Goal: Task Accomplishment & Management: Complete application form

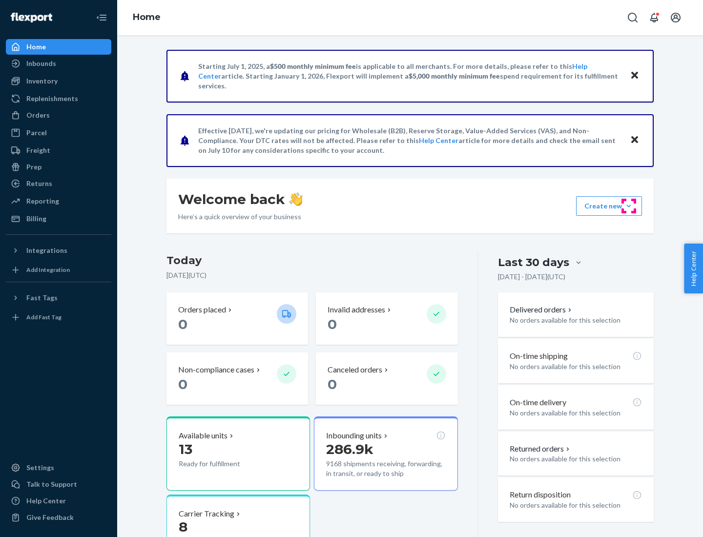
click at [629, 206] on button "Create new Create new inbound Create new order Create new product" at bounding box center [609, 206] width 66 height 20
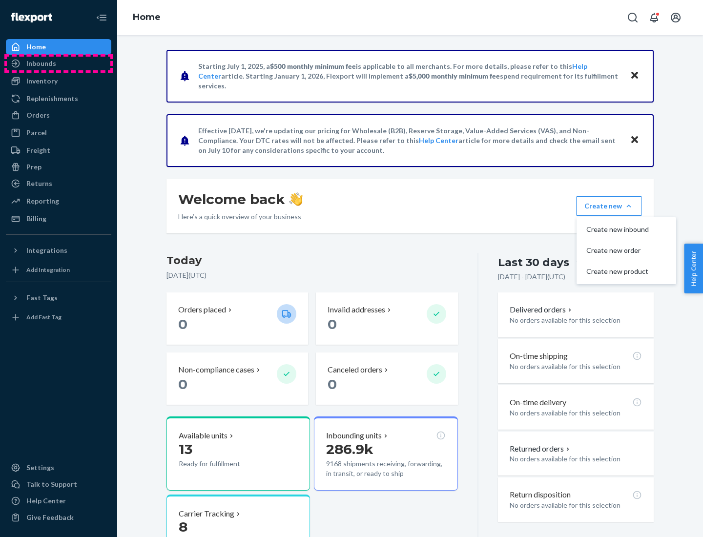
click at [59, 63] on div "Inbounds" at bounding box center [59, 64] width 104 height 14
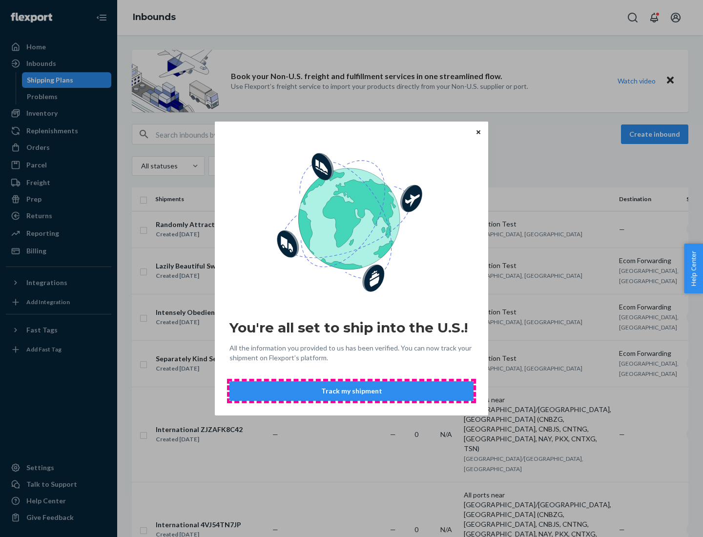
click at [352, 391] on button "Track my shipment" at bounding box center [352, 391] width 244 height 20
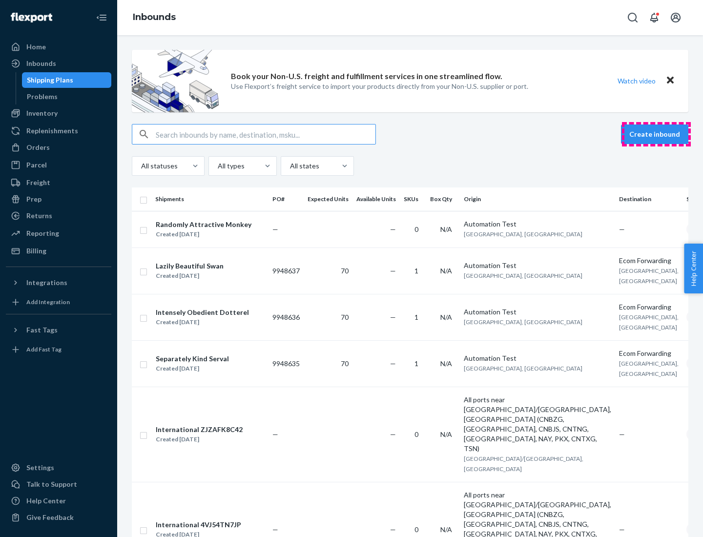
click at [656, 134] on button "Create inbound" at bounding box center [654, 135] width 67 height 20
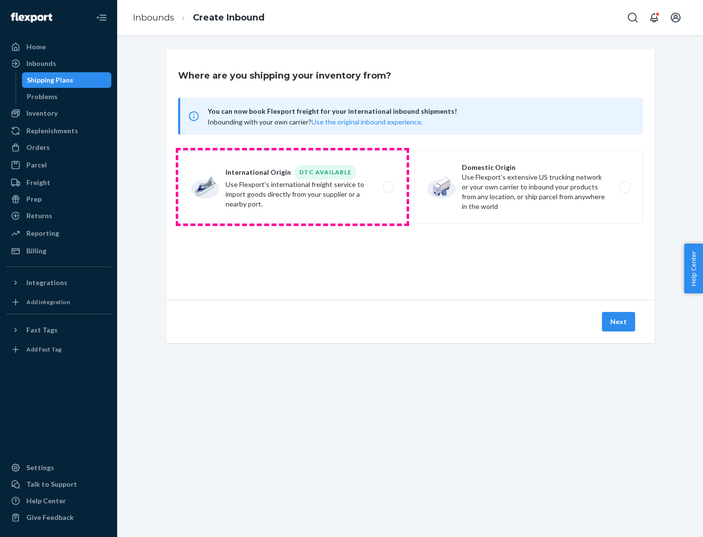
click at [293, 187] on label "International Origin DTC Available Use Flexport's international freight service…" at bounding box center [292, 186] width 229 height 73
click at [388, 187] on input "International Origin DTC Available Use Flexport's international freight service…" at bounding box center [391, 187] width 6 height 6
radio input "true"
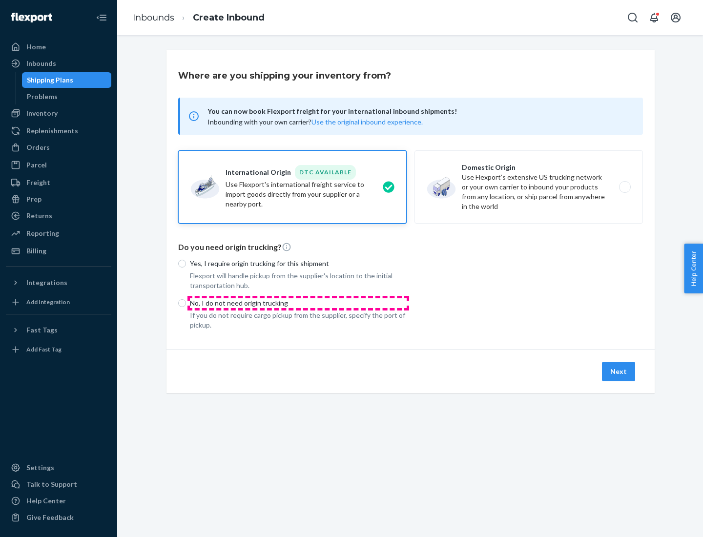
click at [298, 303] on p "No, I do not need origin trucking" at bounding box center [298, 303] width 217 height 10
click at [186, 303] on input "No, I do not need origin trucking" at bounding box center [182, 303] width 8 height 8
radio input "true"
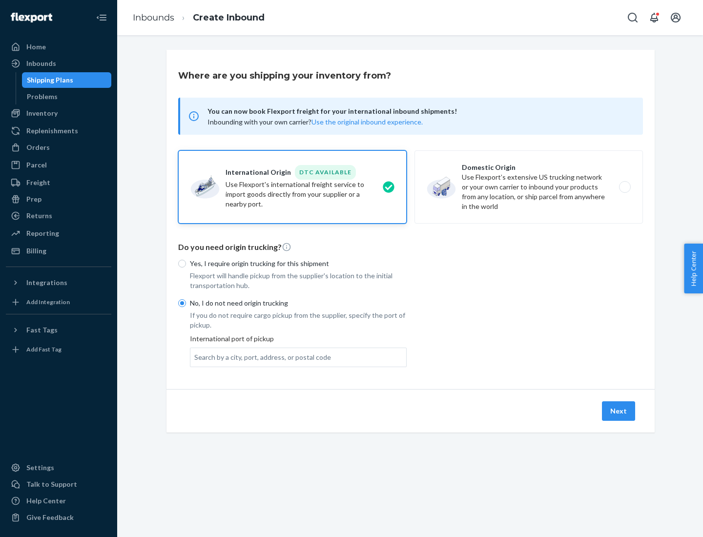
click at [260, 357] on div "Search by a city, port, address, or postal code" at bounding box center [262, 358] width 137 height 10
click at [195, 357] on input "Search by a city, port, address, or postal code" at bounding box center [194, 358] width 1 height 10
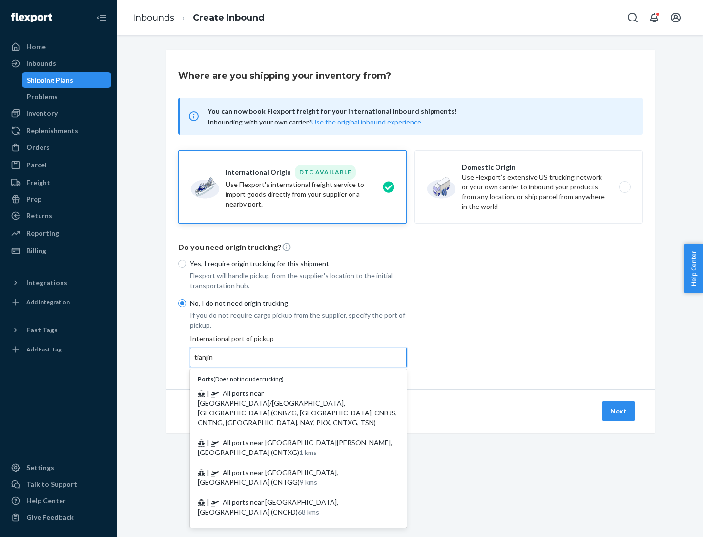
click at [289, 393] on span "| All ports near [GEOGRAPHIC_DATA]/[GEOGRAPHIC_DATA], [GEOGRAPHIC_DATA] (CNBZG,…" at bounding box center [297, 408] width 199 height 38
click at [214, 362] on input "tianjin" at bounding box center [204, 358] width 20 height 10
type input "All ports near [GEOGRAPHIC_DATA]/[GEOGRAPHIC_DATA], [GEOGRAPHIC_DATA] (CNBZG, […"
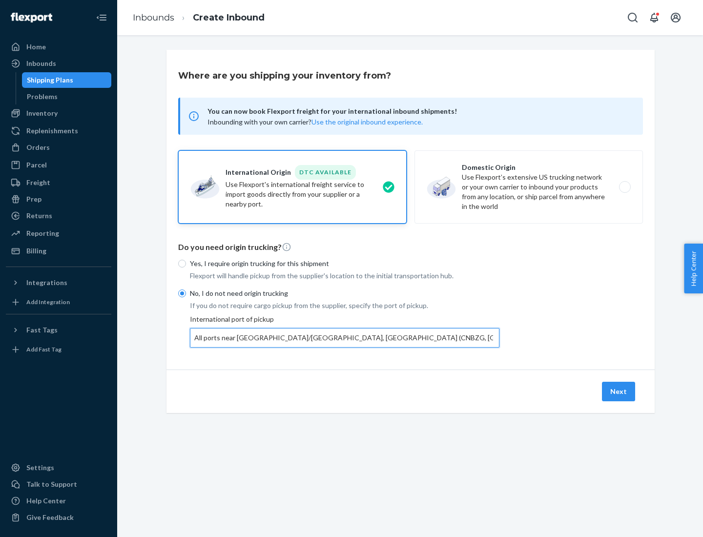
click at [619, 391] on button "Next" at bounding box center [618, 392] width 33 height 20
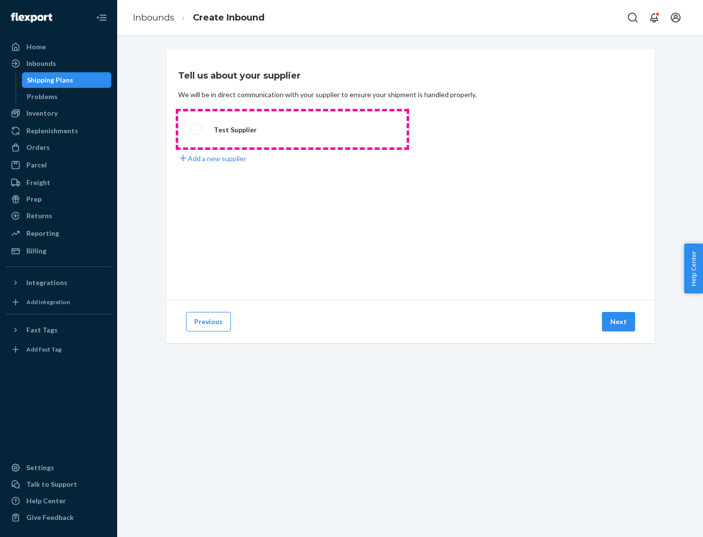
click at [293, 129] on label "Test Supplier" at bounding box center [292, 129] width 229 height 36
click at [197, 129] on input "Test Supplier" at bounding box center [193, 129] width 6 height 6
radio input "true"
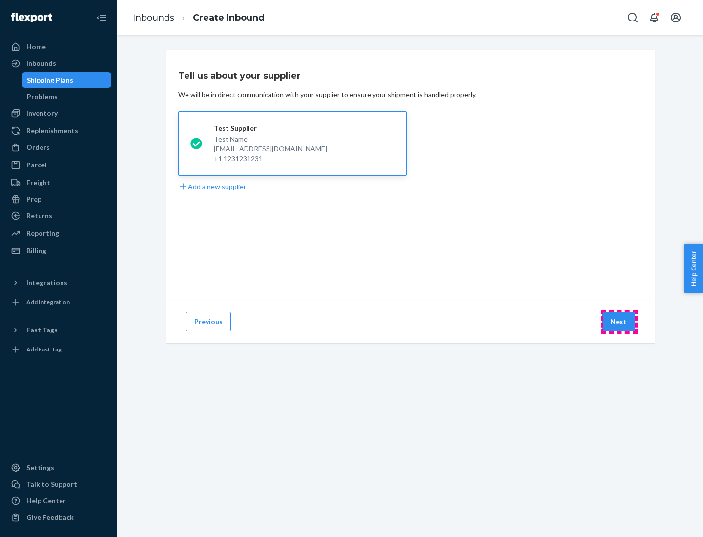
click at [619, 322] on button "Next" at bounding box center [618, 322] width 33 height 20
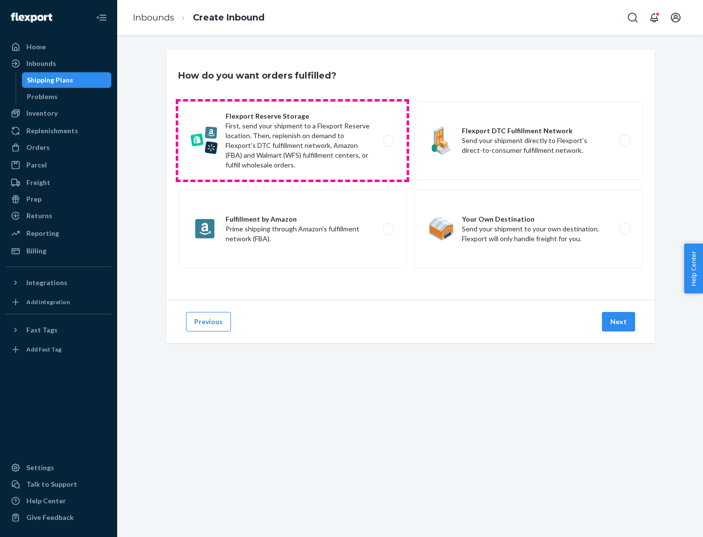
click at [293, 141] on label "Flexport Reserve Storage First, send your shipment to a Flexport Reserve locati…" at bounding box center [292, 141] width 229 height 78
click at [388, 141] on input "Flexport Reserve Storage First, send your shipment to a Flexport Reserve locati…" at bounding box center [391, 141] width 6 height 6
radio input "true"
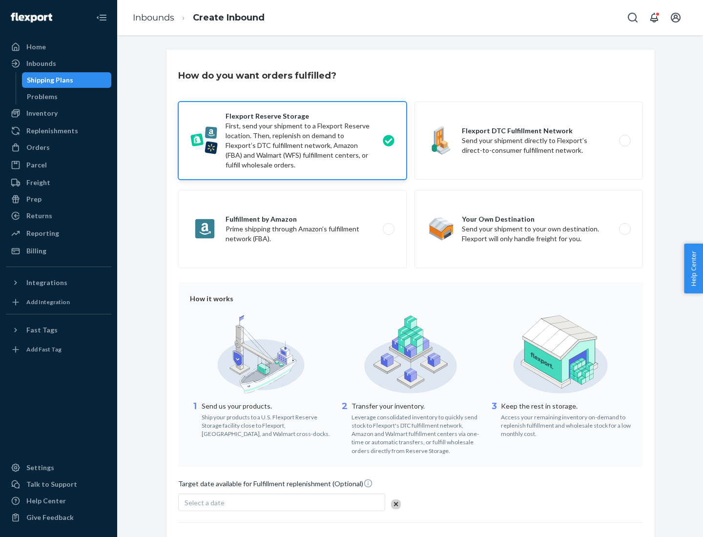
scroll to position [80, 0]
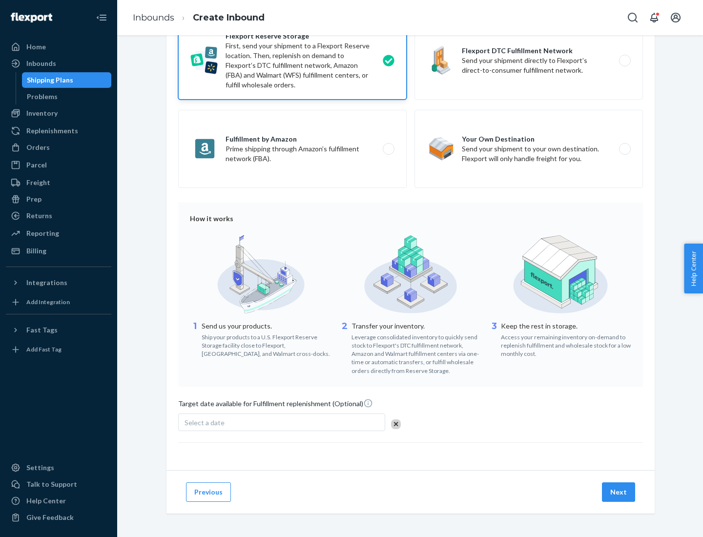
click at [619, 492] on button "Next" at bounding box center [618, 493] width 33 height 20
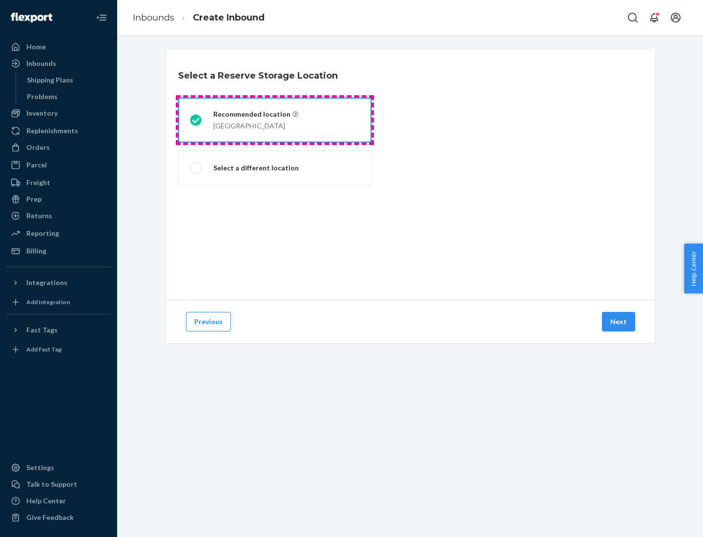
click at [275, 120] on div "[GEOGRAPHIC_DATA]" at bounding box center [255, 125] width 85 height 12
click at [196, 120] on input "Recommended location [GEOGRAPHIC_DATA]" at bounding box center [193, 120] width 6 height 6
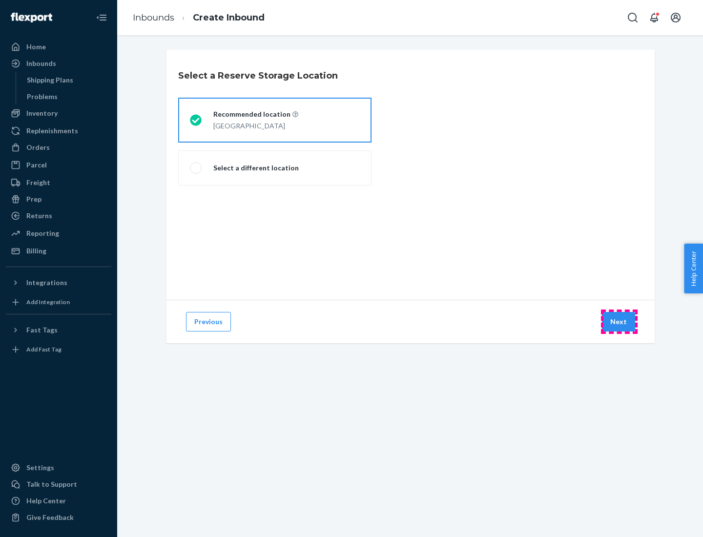
click at [619, 322] on button "Next" at bounding box center [618, 322] width 33 height 20
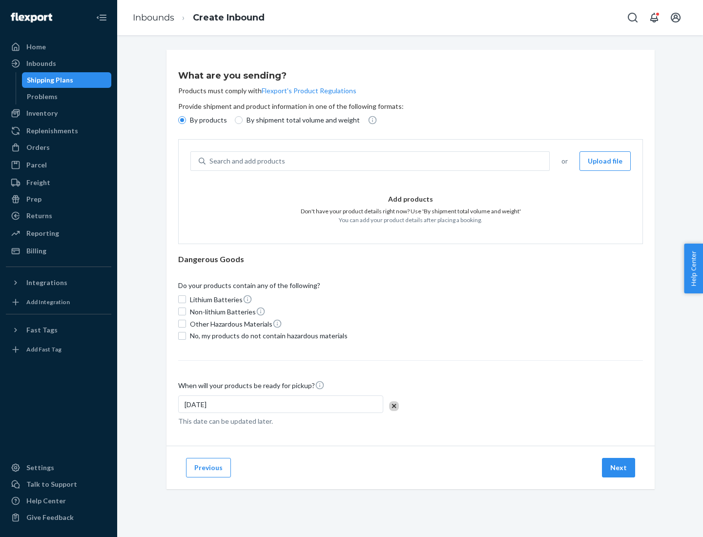
click at [378, 161] on div "Search and add products" at bounding box center [378, 161] width 344 height 18
click at [211, 161] on input "Search and add products" at bounding box center [210, 161] width 1 height 10
click at [237, 120] on input "By shipment total volume and weight" at bounding box center [239, 120] width 8 height 8
radio input "true"
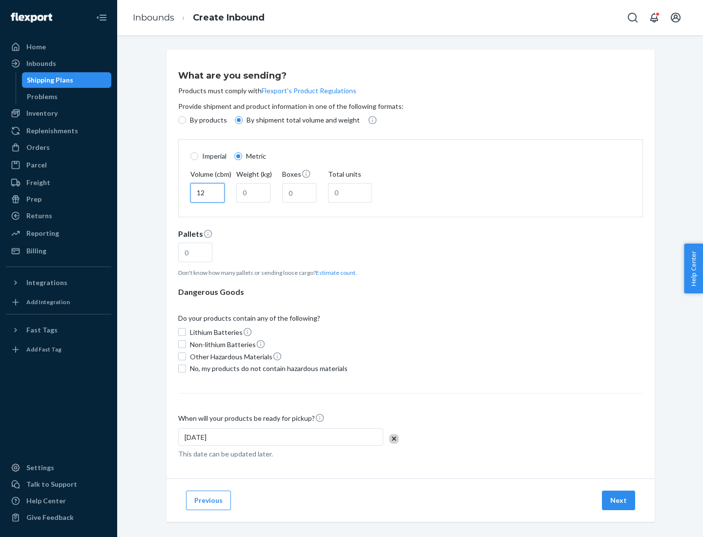
type input "12"
type input "22"
type input "222"
type input "121"
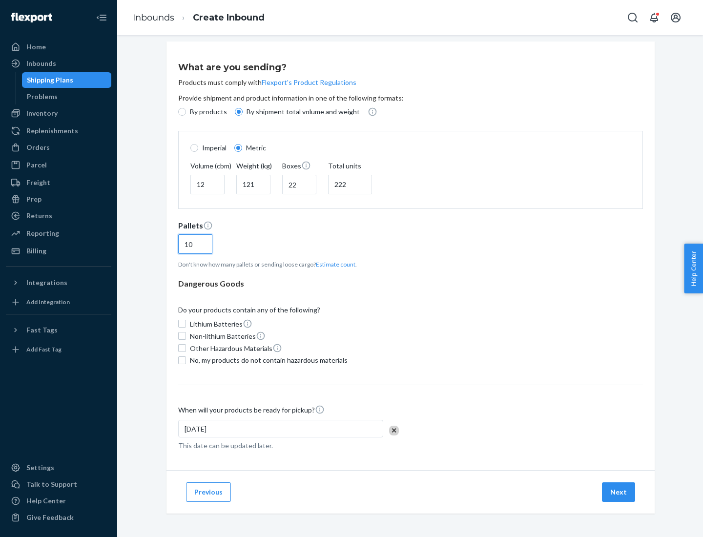
type input "10"
click at [267, 360] on span "No, my products do not contain hazardous materials" at bounding box center [269, 361] width 158 height 10
click at [186, 360] on input "No, my products do not contain hazardous materials" at bounding box center [182, 361] width 8 height 8
checkbox input "true"
click at [619, 492] on button "Next" at bounding box center [618, 493] width 33 height 20
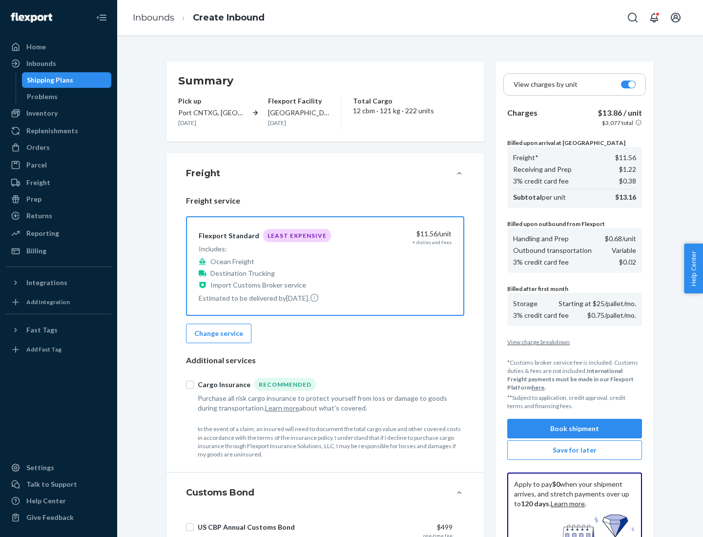
scroll to position [143, 0]
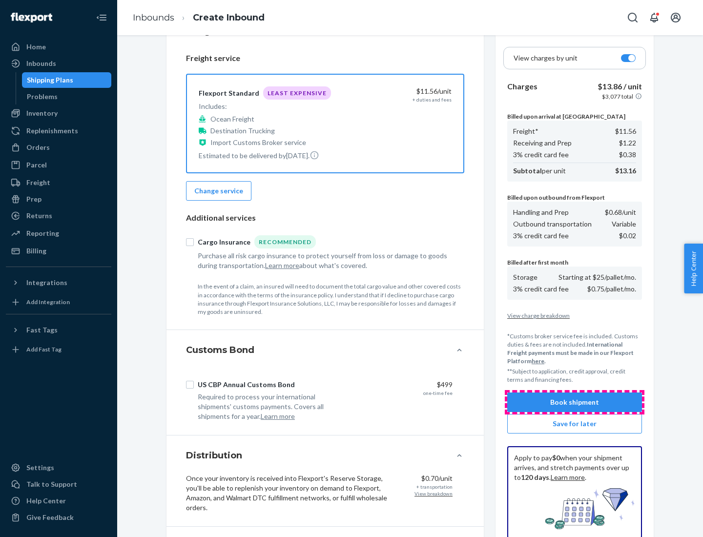
click at [575, 402] on button "Book shipment" at bounding box center [574, 403] width 135 height 20
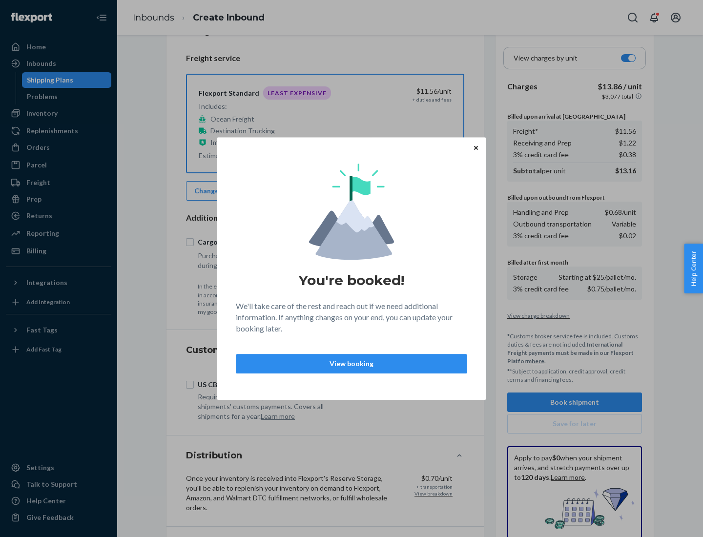
click at [352, 363] on p "View booking" at bounding box center [351, 364] width 215 height 10
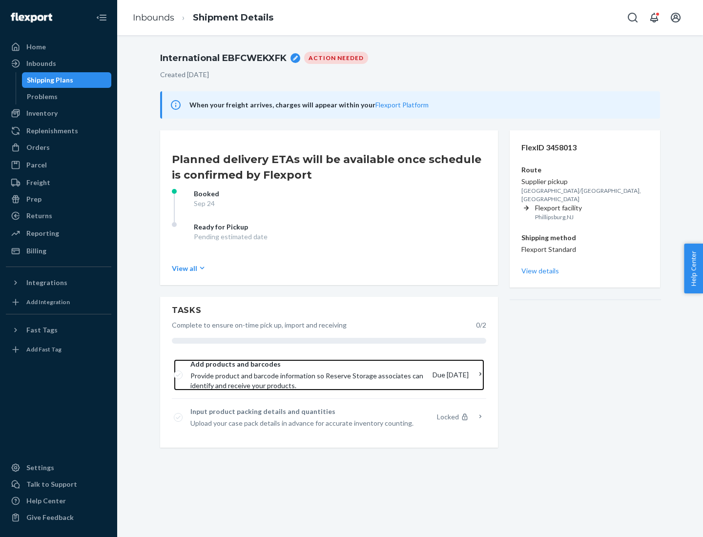
click at [310, 375] on span "Provide product and barcode information so Reserve Storage associates can ident…" at bounding box center [307, 381] width 234 height 20
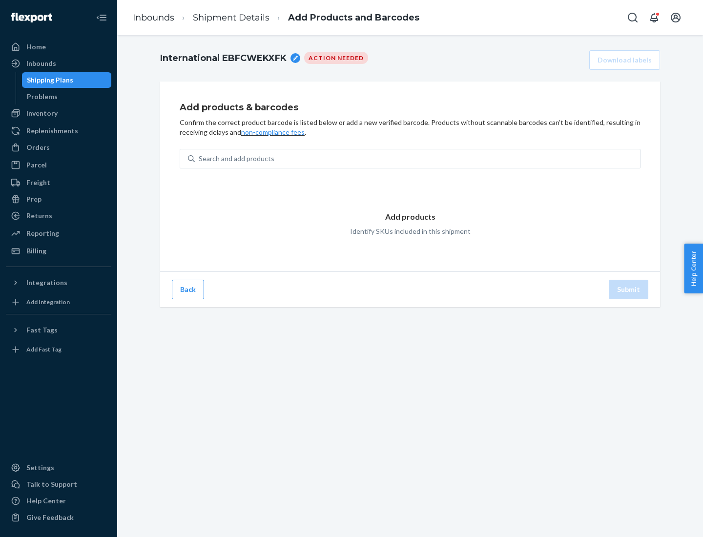
click at [418, 159] on div "Search and add products" at bounding box center [417, 159] width 445 height 18
click at [200, 159] on input "Search and add products" at bounding box center [199, 159] width 1 height 10
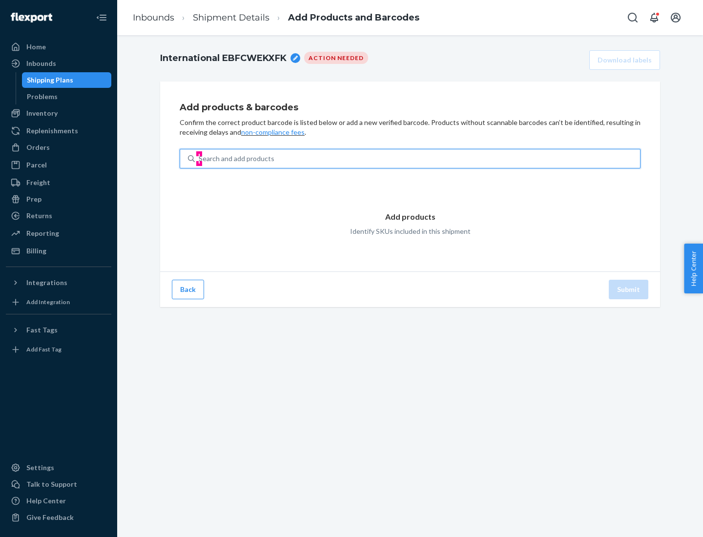
type input "test"
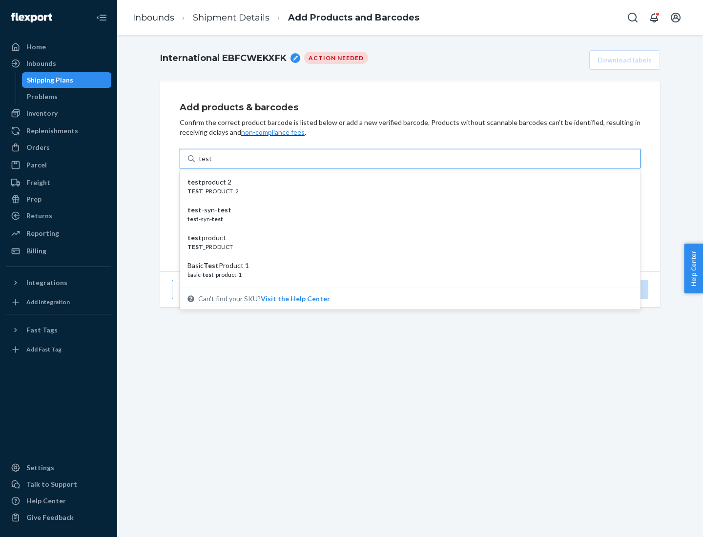
scroll to position [37, 0]
click at [406, 229] on div "Basic Test Product 1" at bounding box center [407, 229] width 438 height 10
click at [211, 164] on input "test" at bounding box center [205, 159] width 13 height 10
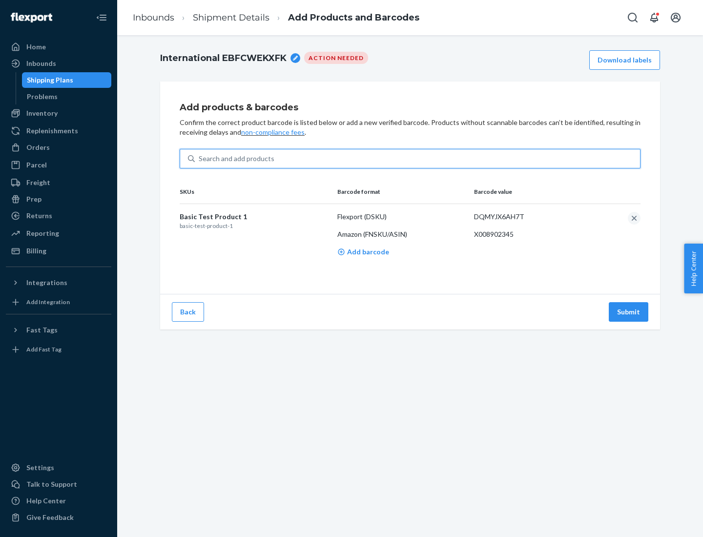
click at [629, 312] on button "Submit" at bounding box center [629, 312] width 40 height 20
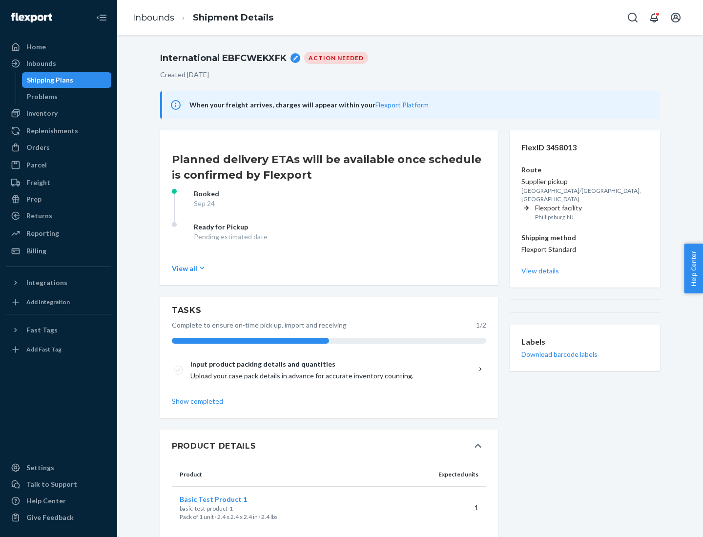
scroll to position [17, 0]
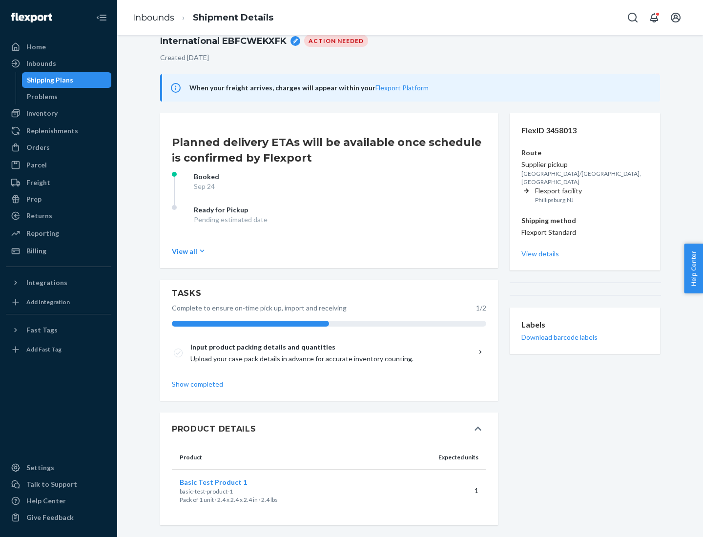
click at [229, 482] on span "Basic Test Product 1" at bounding box center [213, 482] width 67 height 8
